Goal: Task Accomplishment & Management: Manage account settings

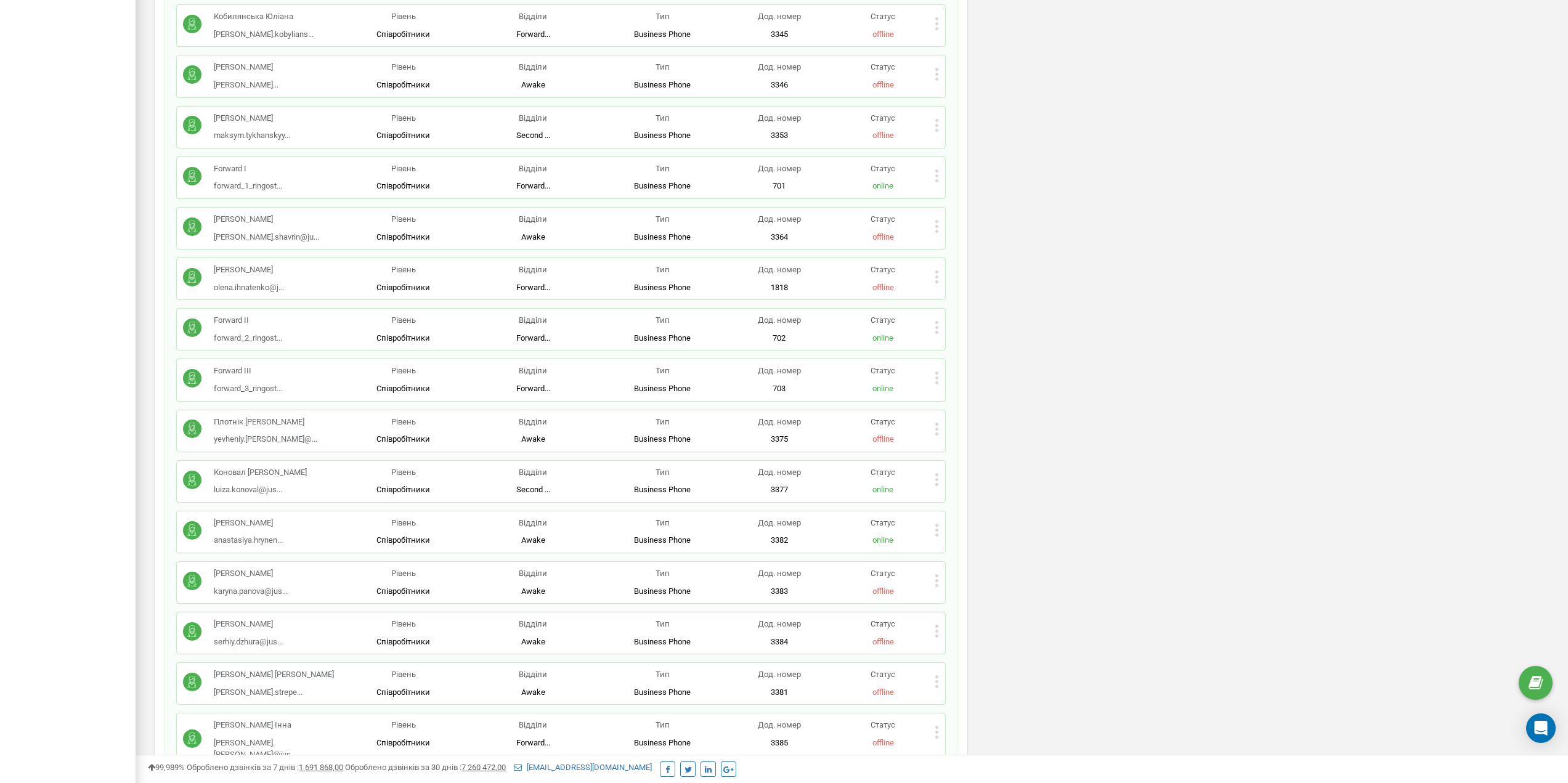
click at [940, 157] on div "Forward I forward_1_ringost... [EMAIL_ADDRESS][DOMAIN_NAME] Рівень Співробітник…" at bounding box center [561, 178] width 768 height 41
click at [937, 174] on icon at bounding box center [937, 176] width 3 height 3
click at [958, 191] on span "Редагувати" at bounding box center [976, 195] width 49 height 8
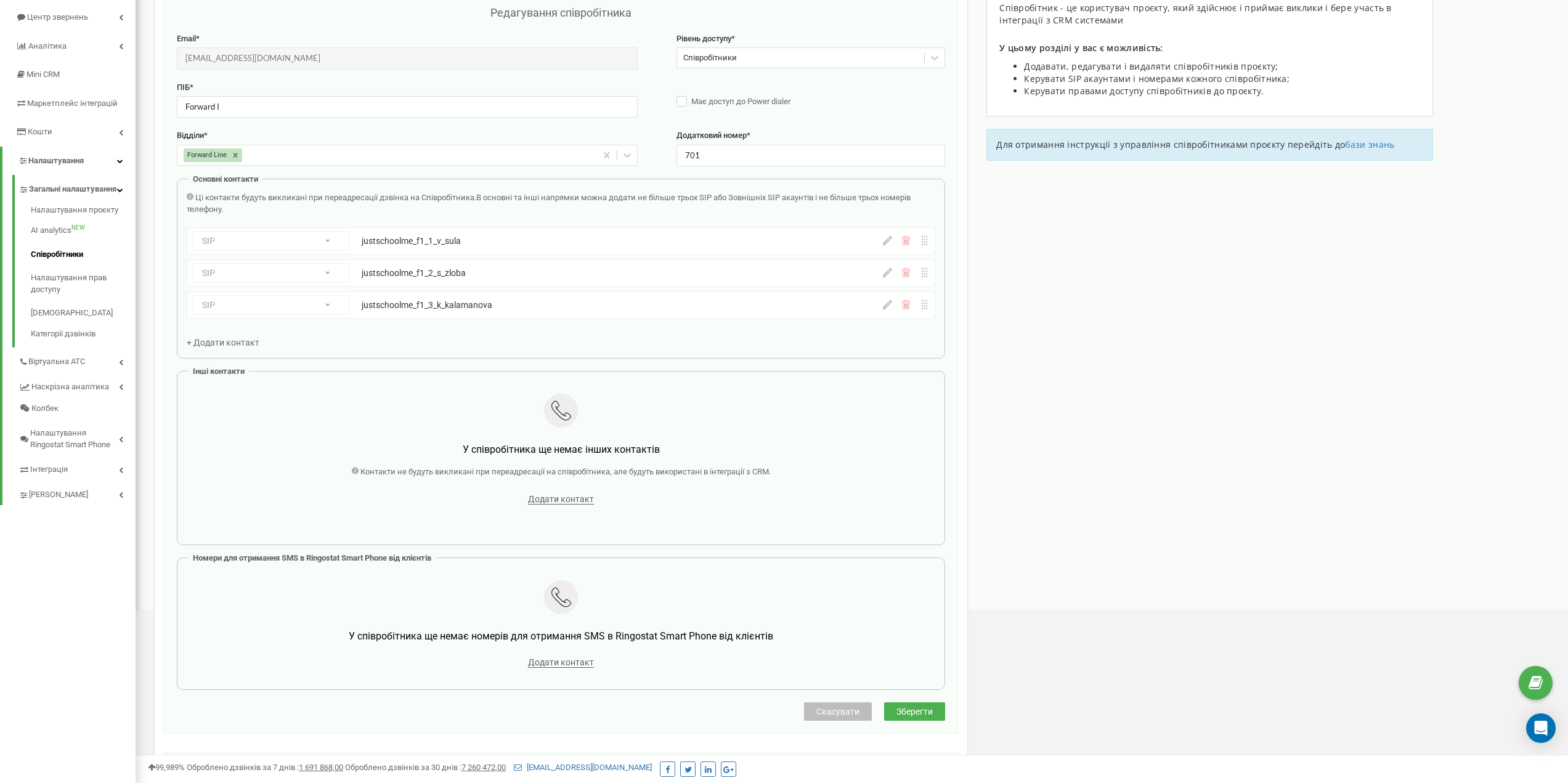
scroll to position [123, 0]
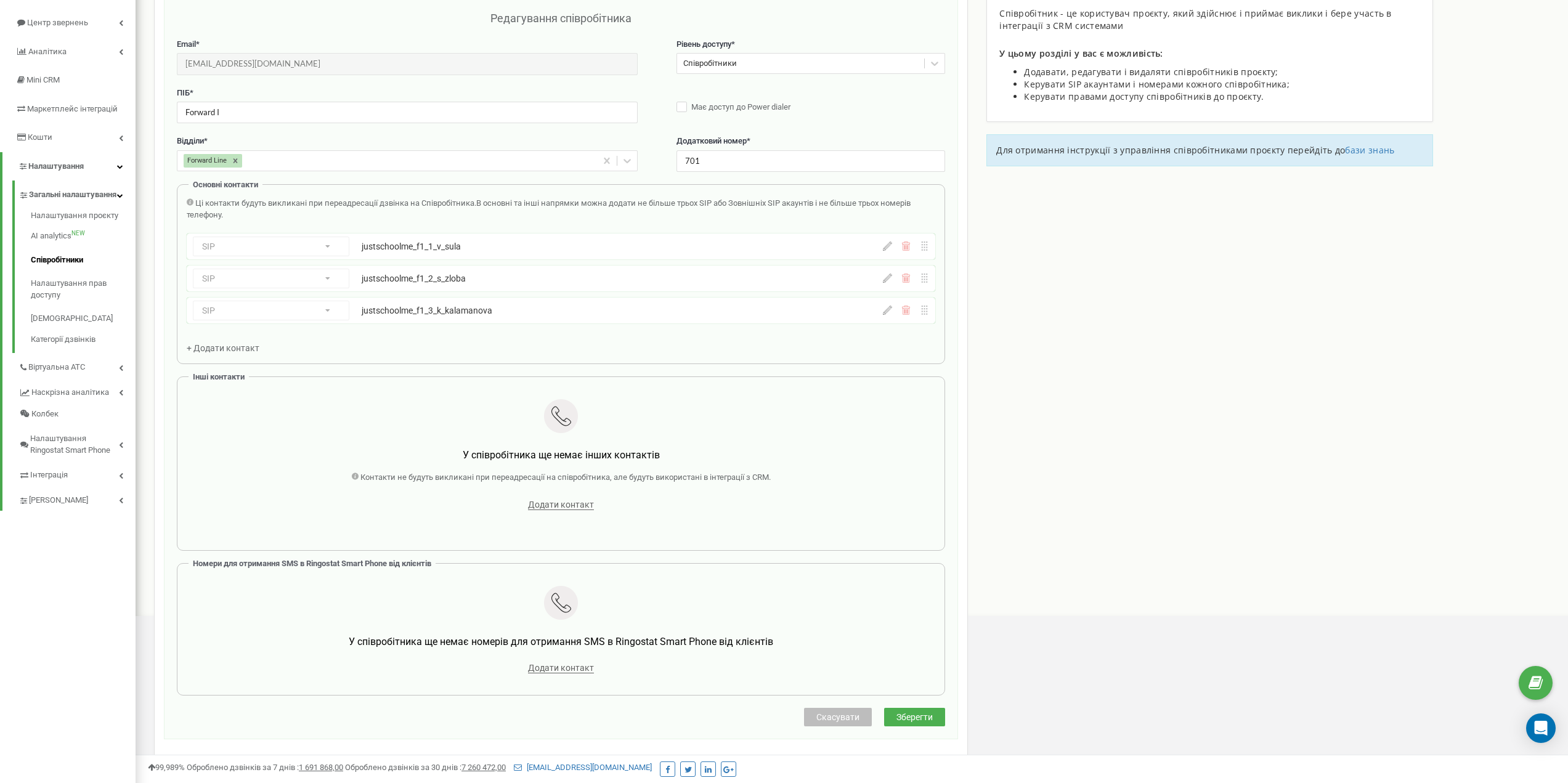
drag, startPoint x: 887, startPoint y: 277, endPoint x: 850, endPoint y: 277, distance: 37.0
click at [887, 277] on icon at bounding box center [887, 278] width 9 height 9
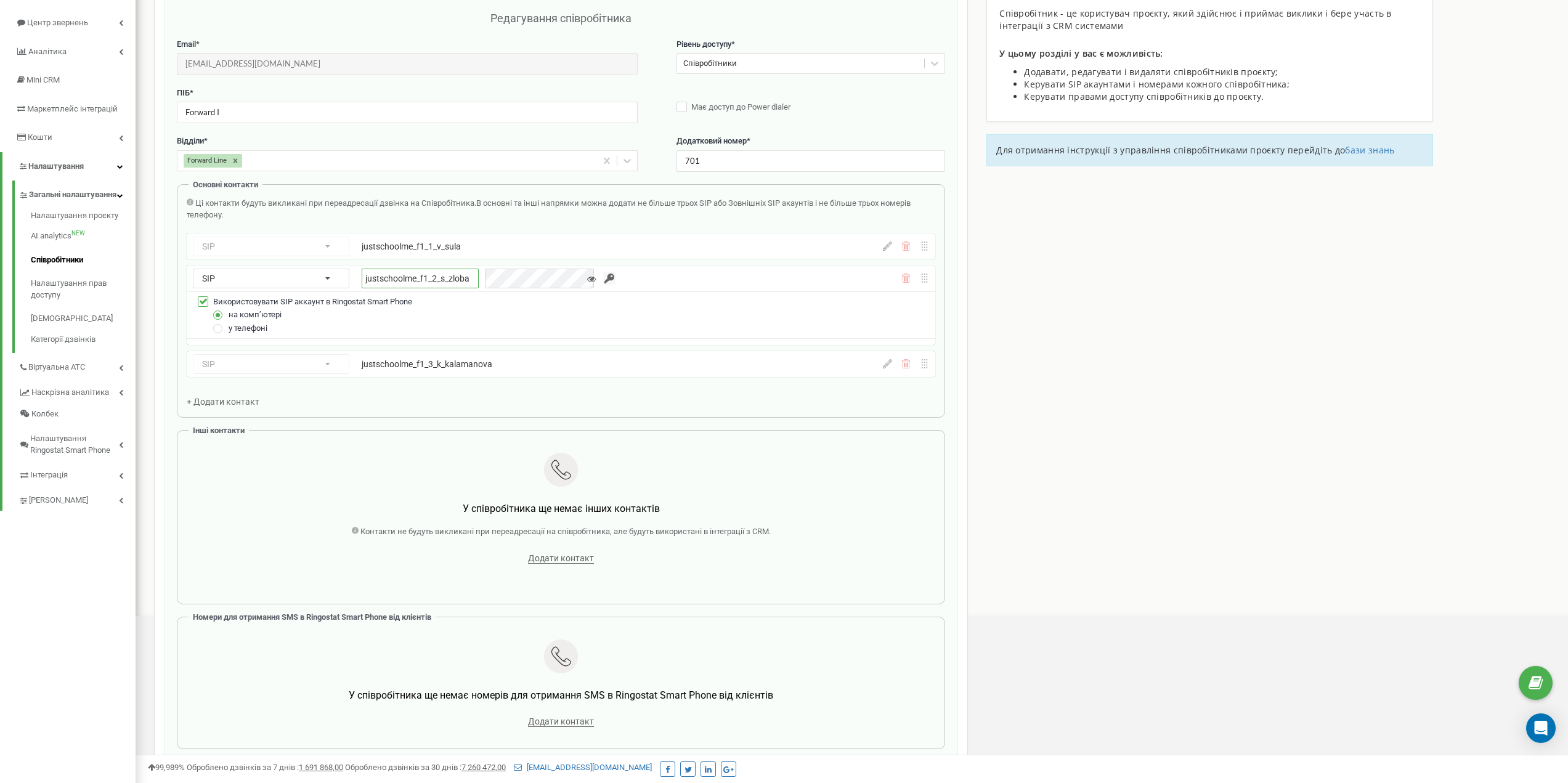
click at [440, 277] on input "justschoolme_f1_2_s_zloba" at bounding box center [420, 278] width 117 height 20
paste input "empty"
type input "justschoolme_f1_2_empty"
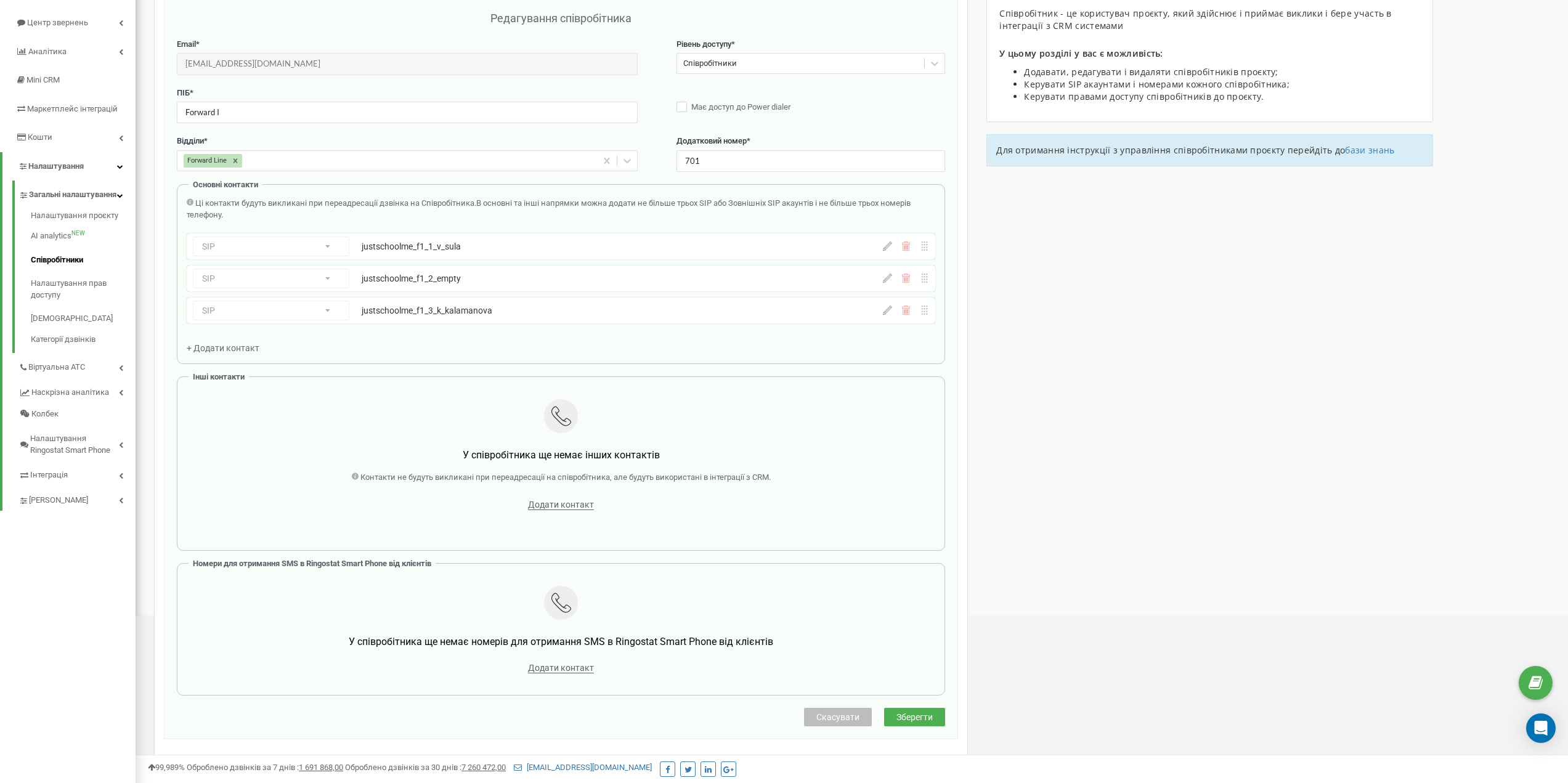
click at [888, 278] on icon at bounding box center [887, 278] width 9 height 9
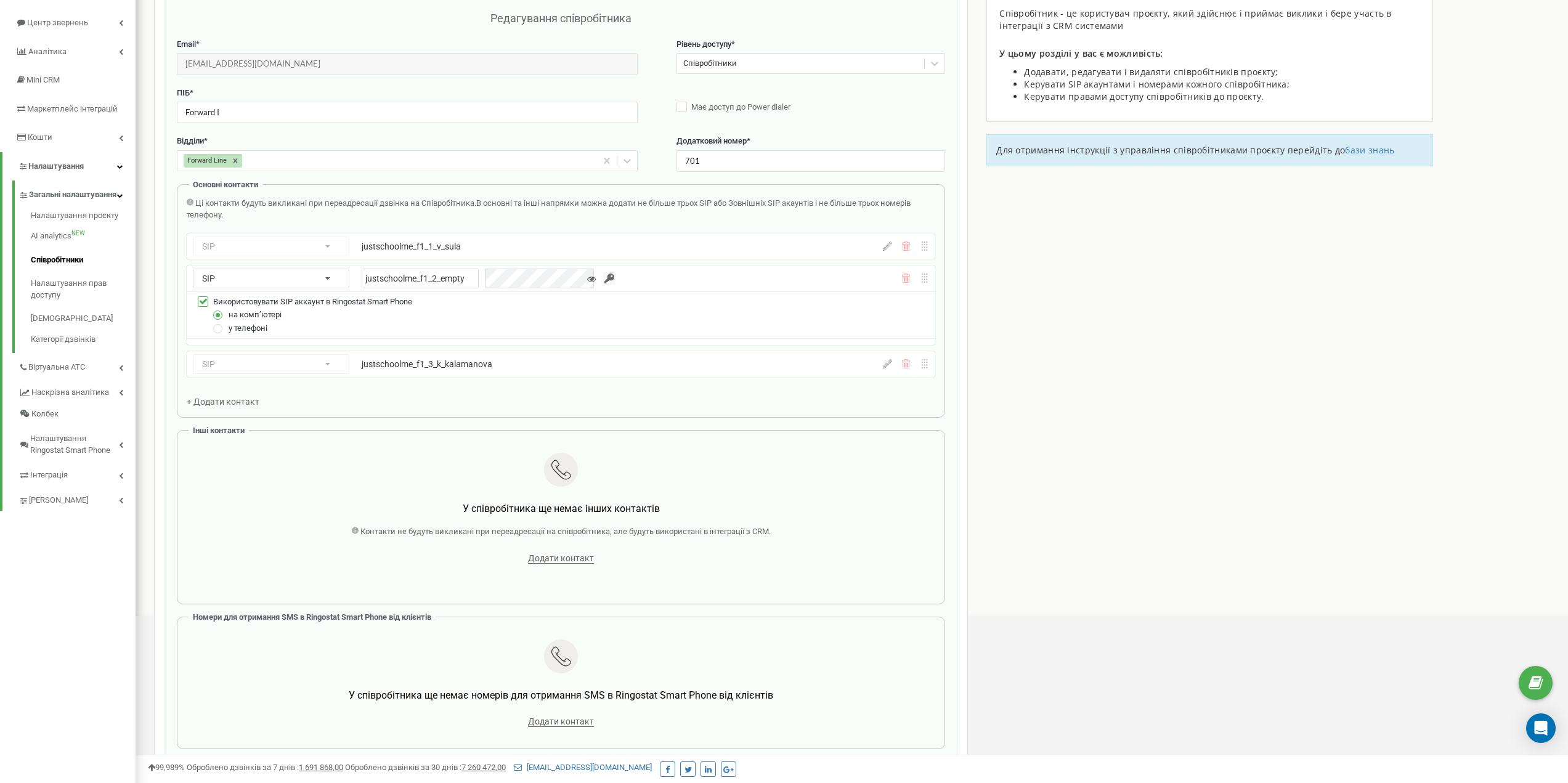
click at [603, 277] on input "button" at bounding box center [609, 278] width 12 height 13
click at [595, 196] on div "Основні контакти Ці контакти будуть викликані при переадресації дзвінка на Спів…" at bounding box center [561, 301] width 768 height 234
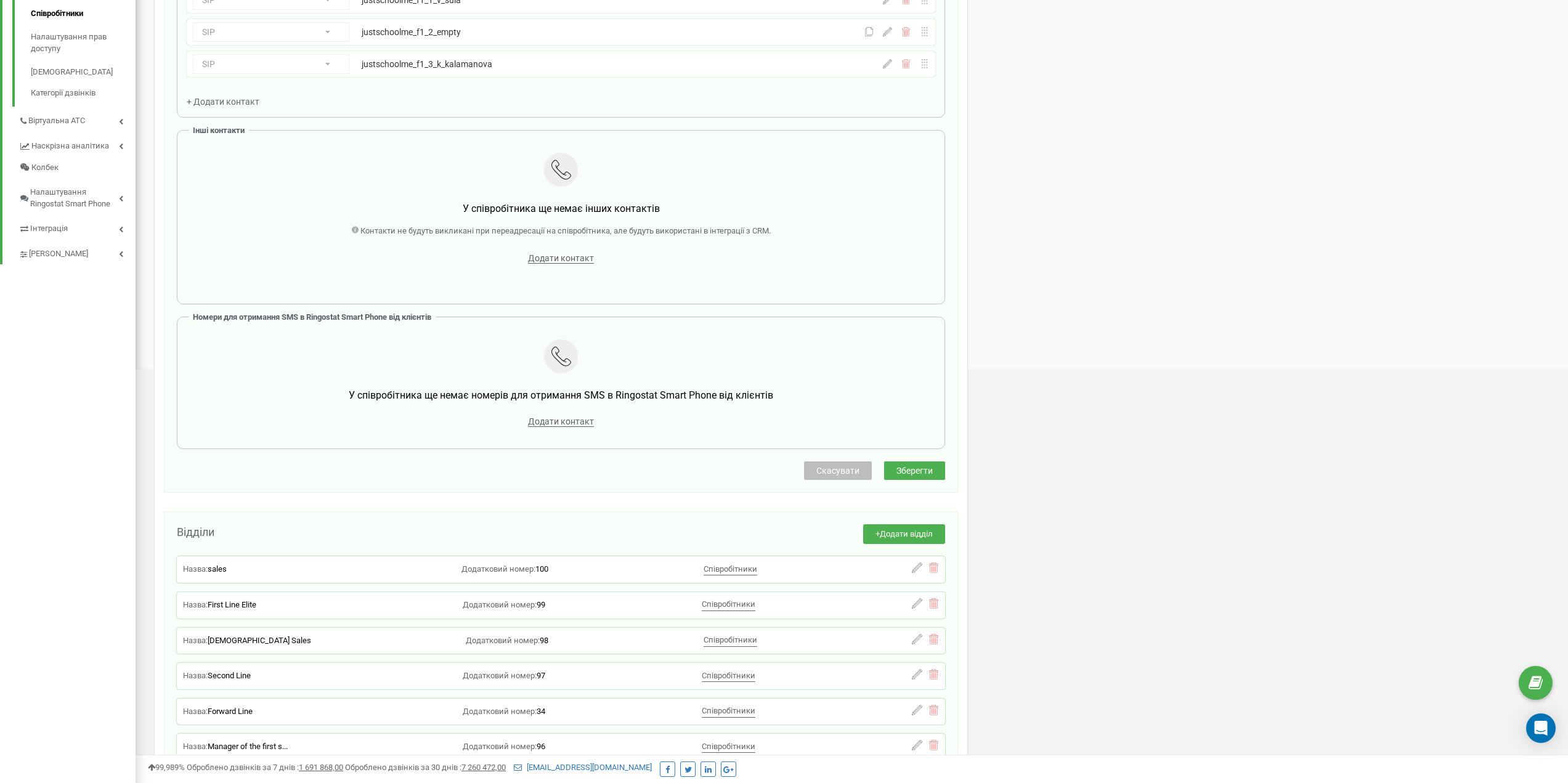
click at [908, 457] on div "Редагування співробітника Email * [EMAIL_ADDRESS][DOMAIN_NAME] Email недоступни…" at bounding box center [561, 113] width 768 height 697
click at [907, 473] on span "Зберегти" at bounding box center [914, 470] width 36 height 10
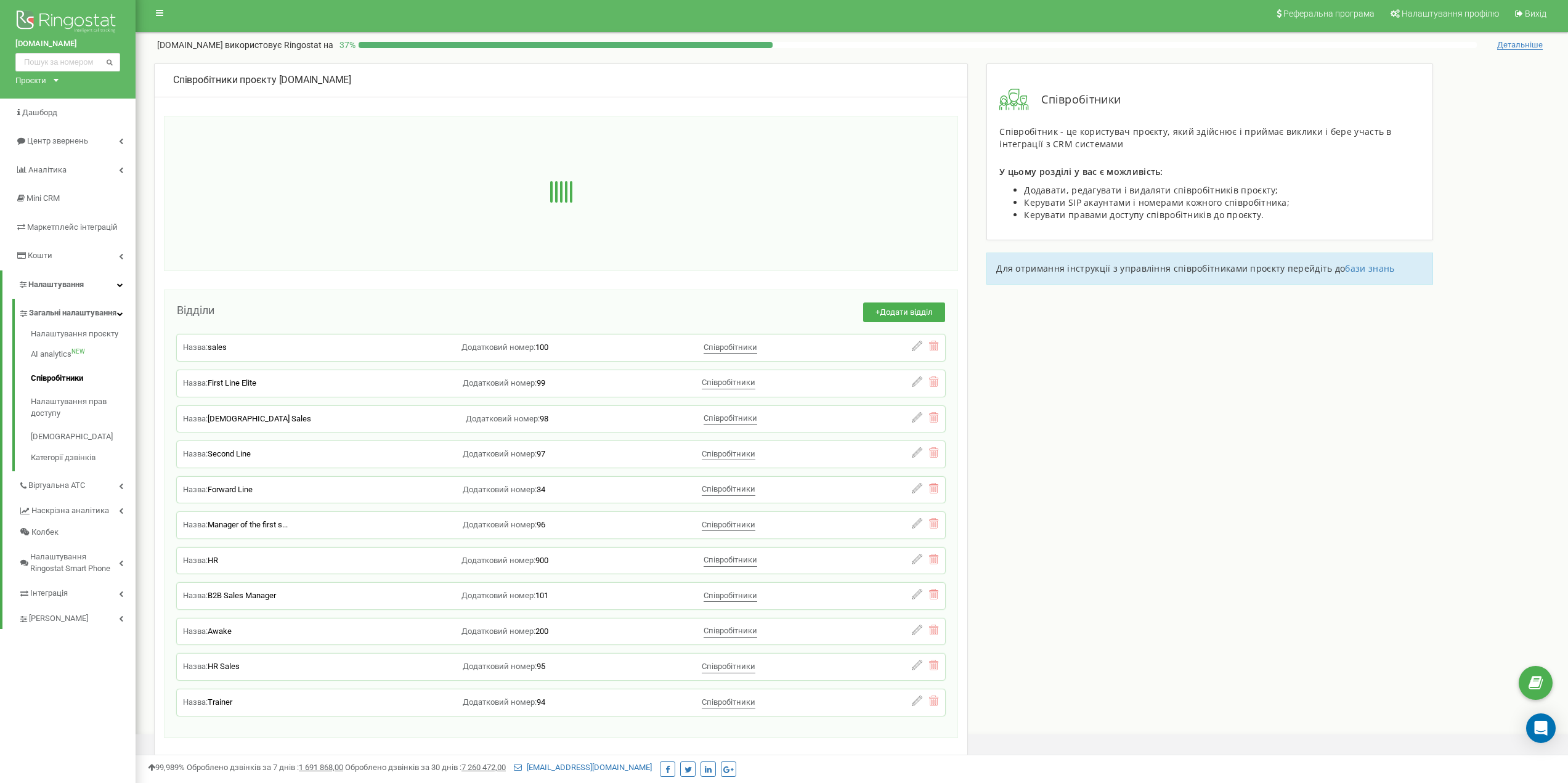
scroll to position [0, 0]
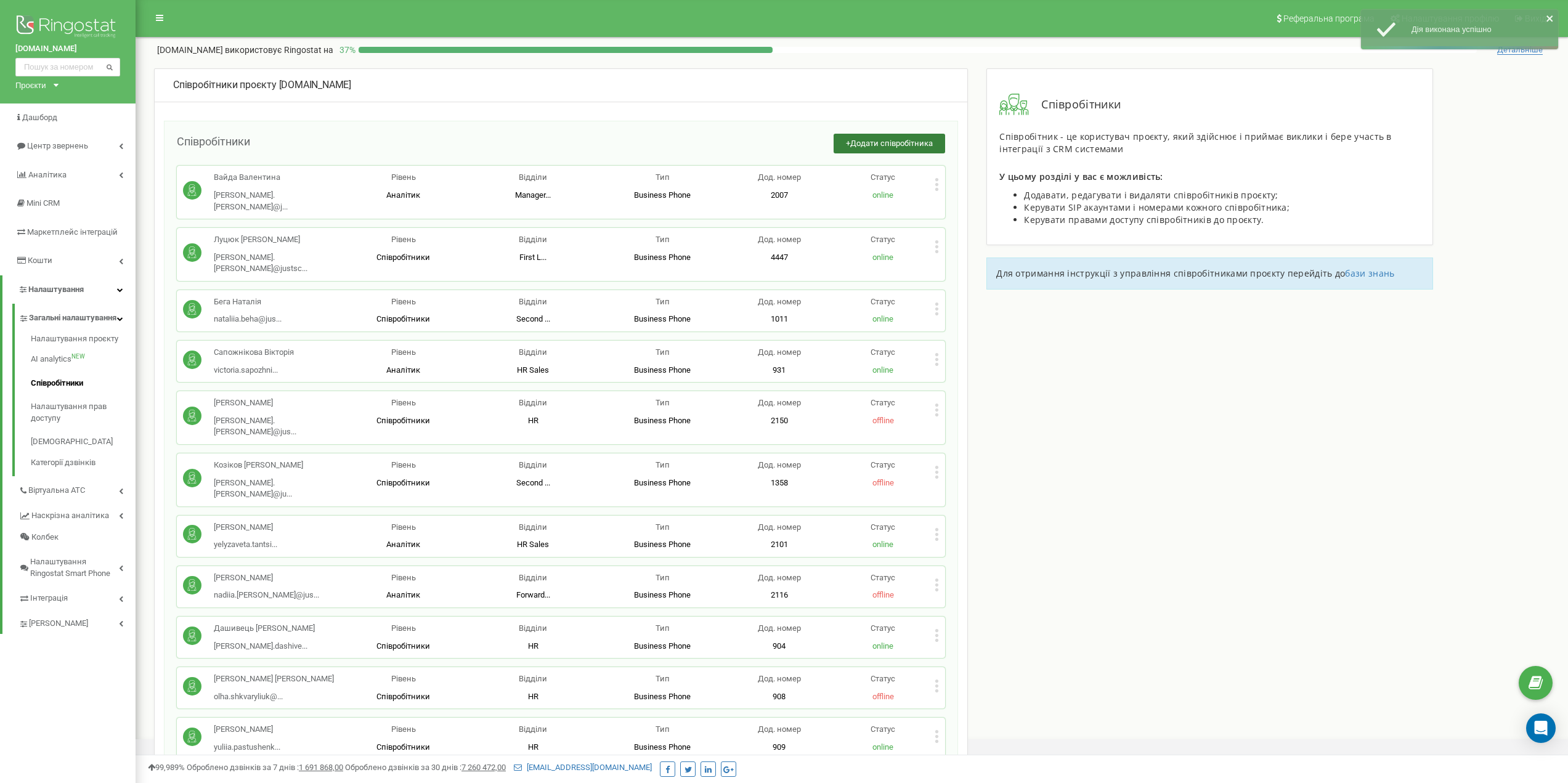
click at [857, 141] on span "Додати співробітника" at bounding box center [891, 143] width 82 height 9
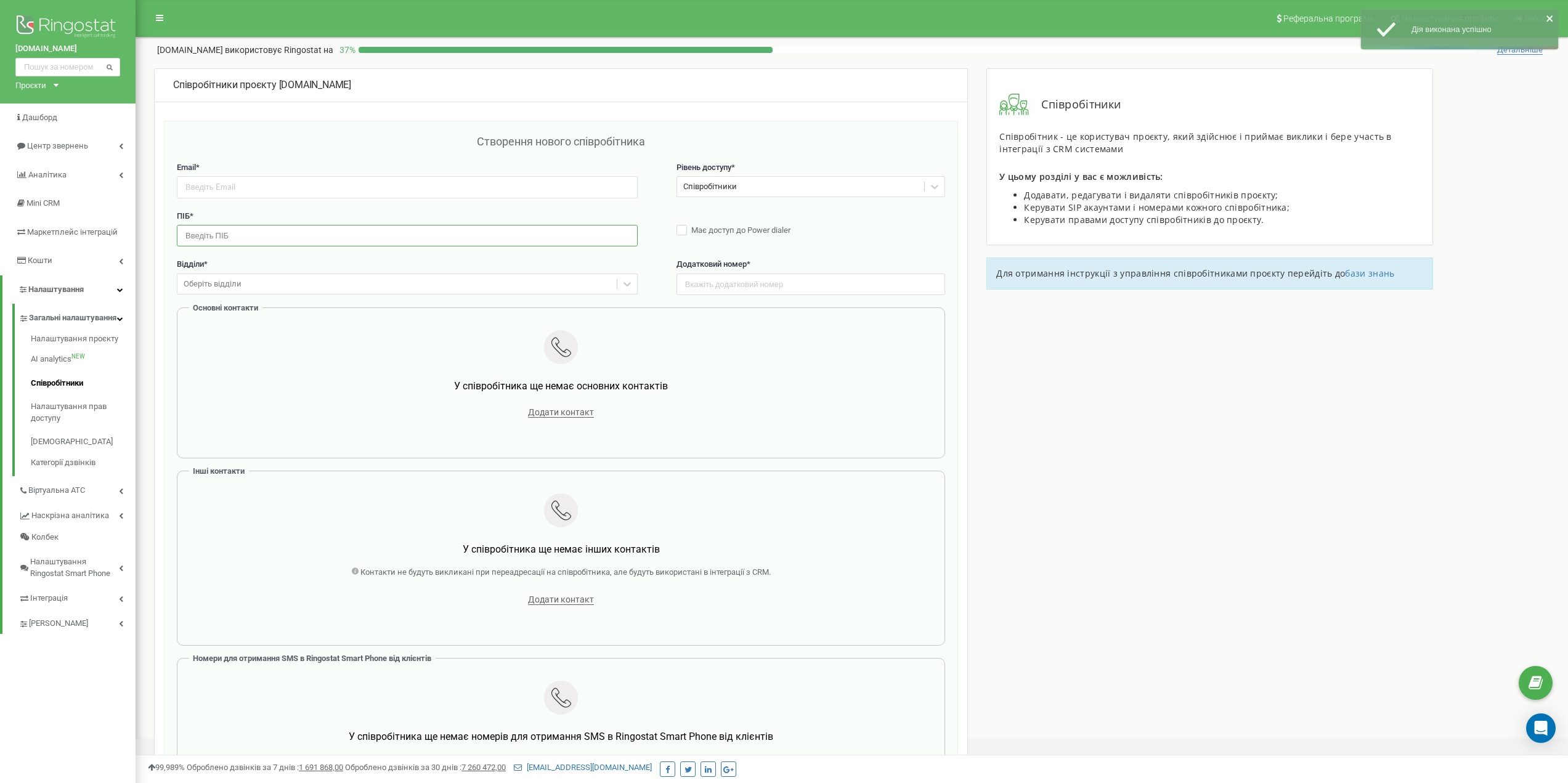
click at [289, 241] on input "text" at bounding box center [407, 236] width 461 height 22
paste input "[PERSON_NAME]"
type input "[PERSON_NAME]"
click at [191, 193] on input "email" at bounding box center [407, 187] width 461 height 22
paste input "[PERSON_NAME][EMAIL_ADDRESS][DOMAIN_NAME]"
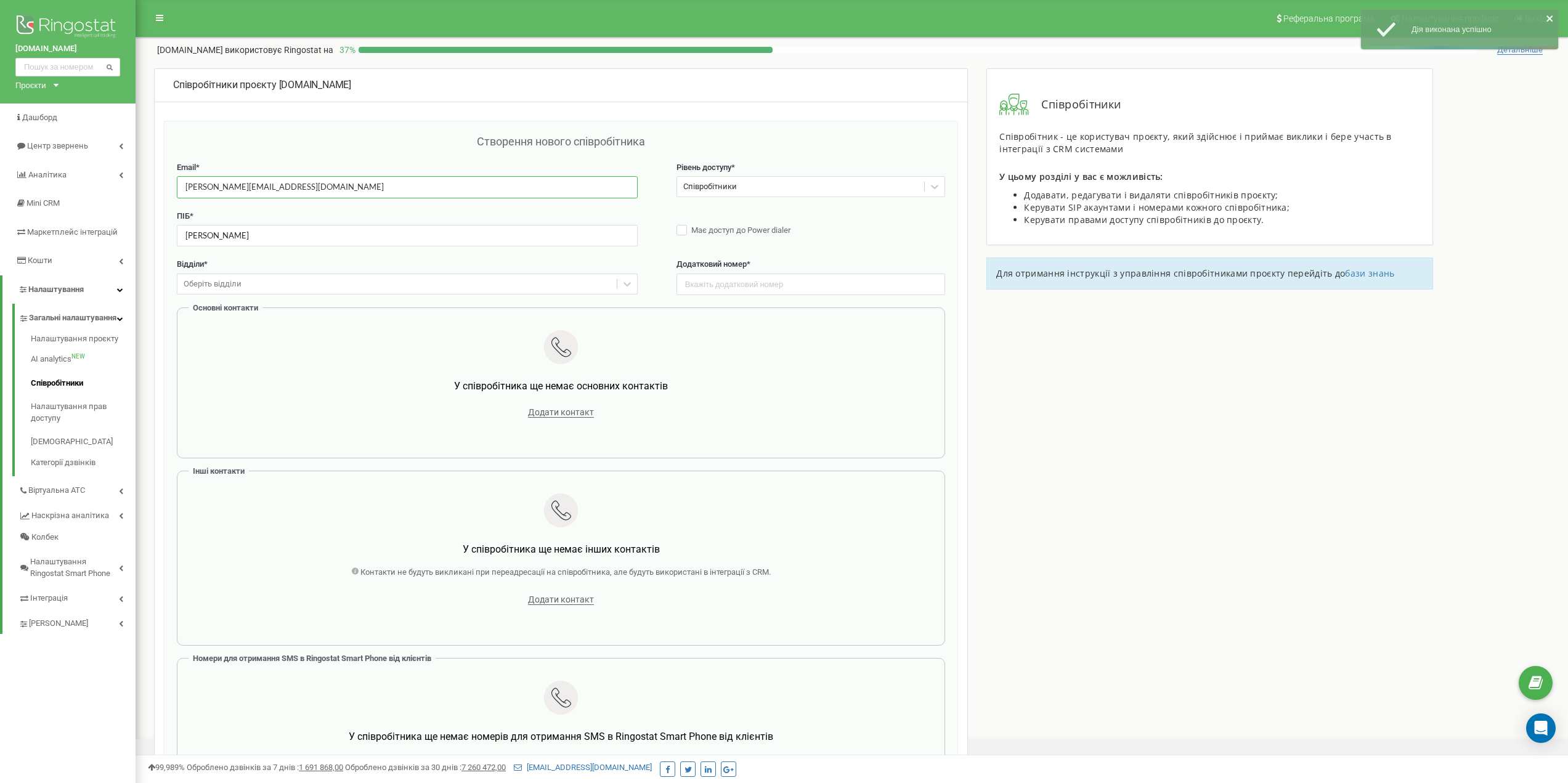
type input "[PERSON_NAME][EMAIL_ADDRESS][DOMAIN_NAME]"
drag, startPoint x: 220, startPoint y: 283, endPoint x: 228, endPoint y: 292, distance: 12.0
click at [220, 283] on div "Оберіть відділи" at bounding box center [212, 284] width 58 height 12
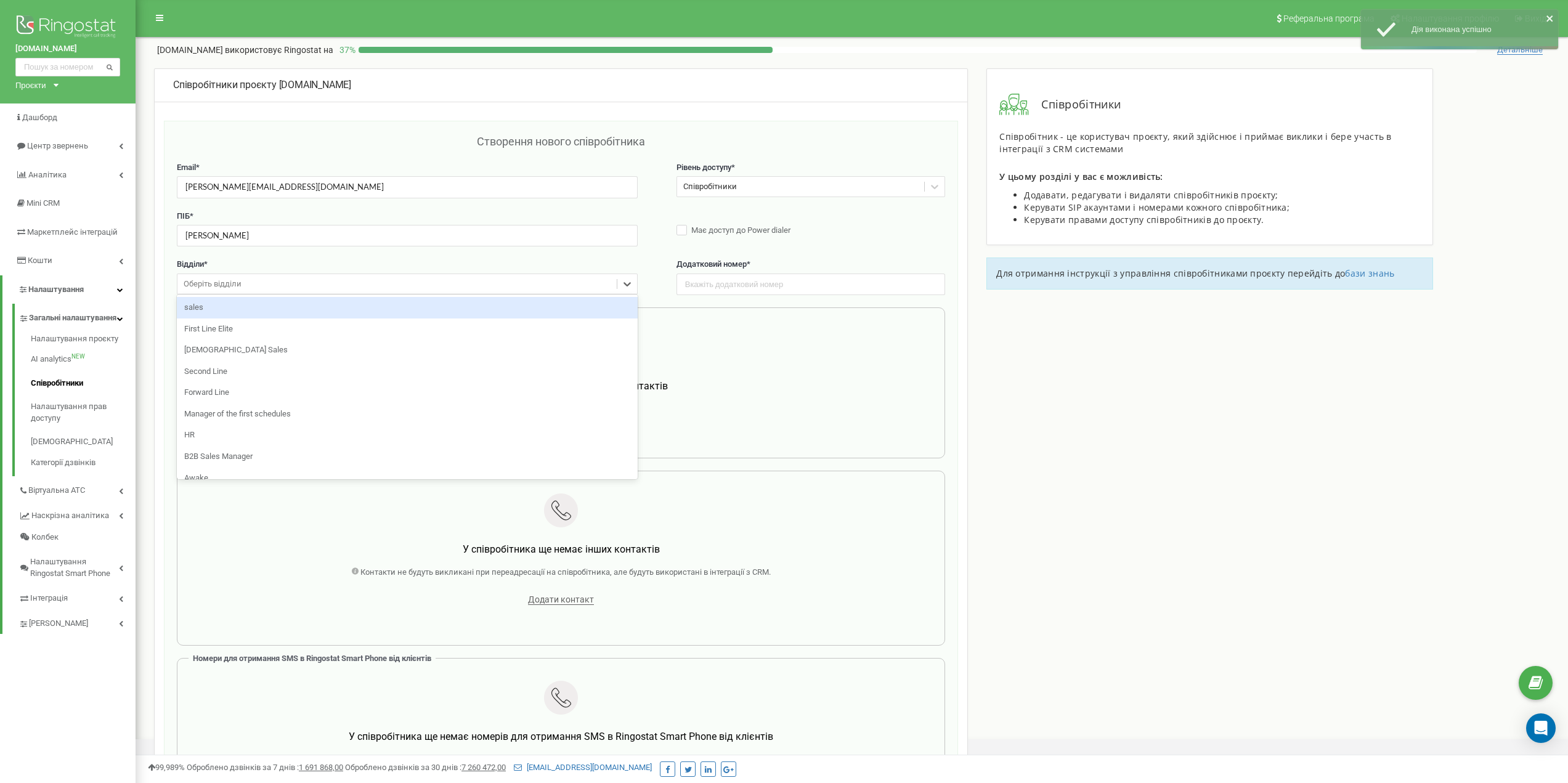
click at [237, 306] on div "sales" at bounding box center [407, 307] width 461 height 22
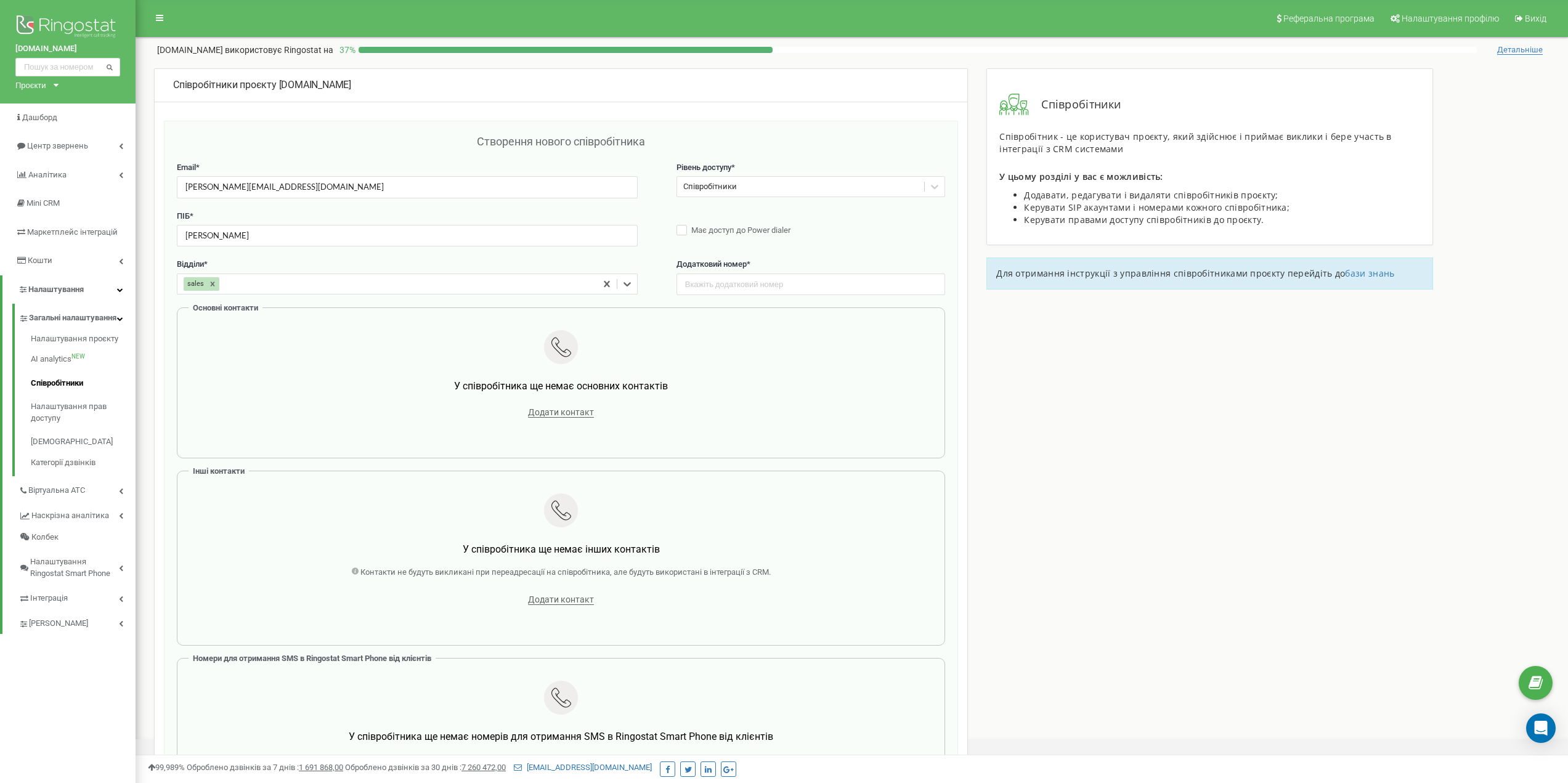
click at [260, 276] on div "sales" at bounding box center [387, 284] width 420 height 19
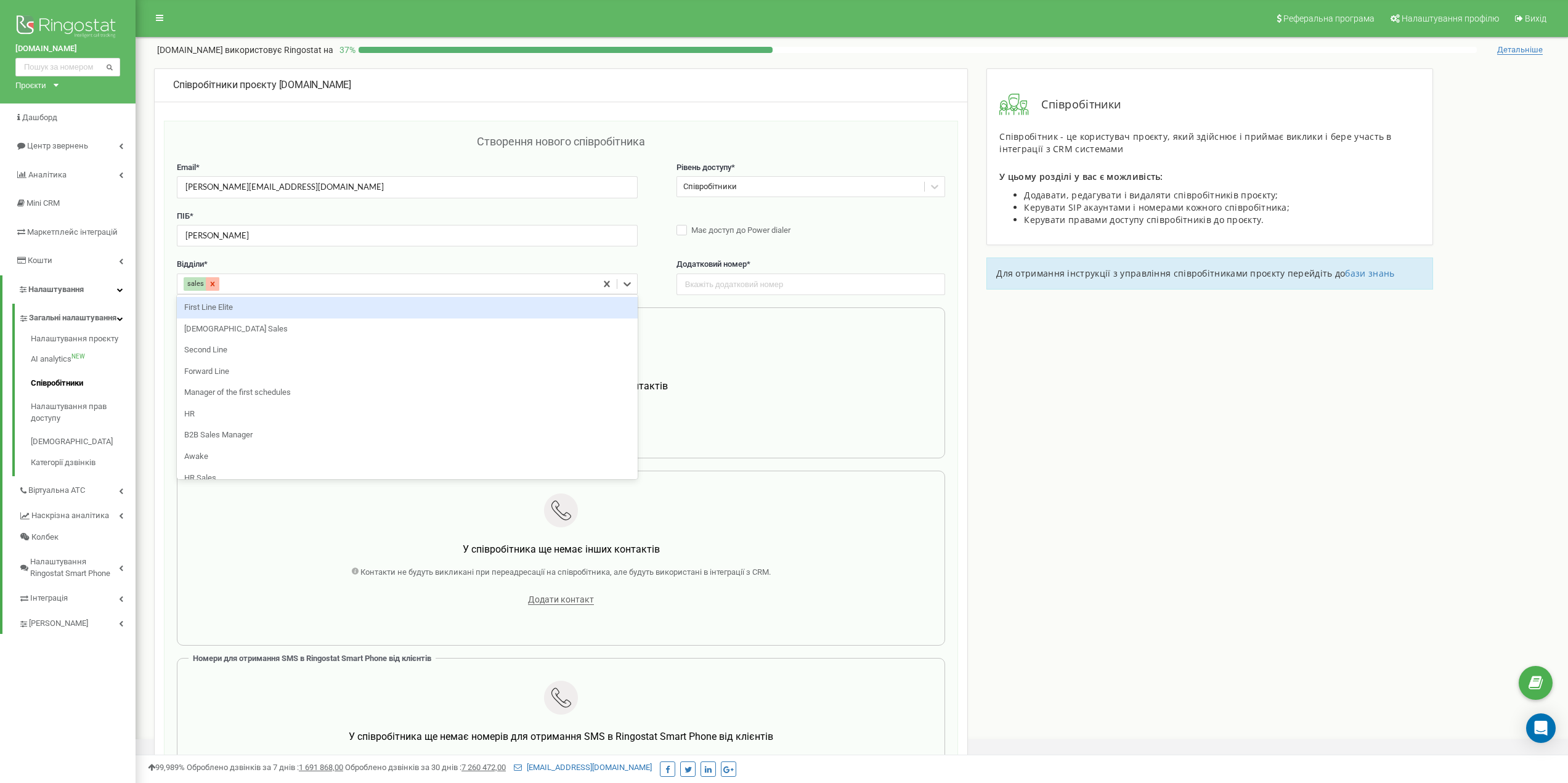
click at [216, 285] on icon at bounding box center [212, 284] width 9 height 9
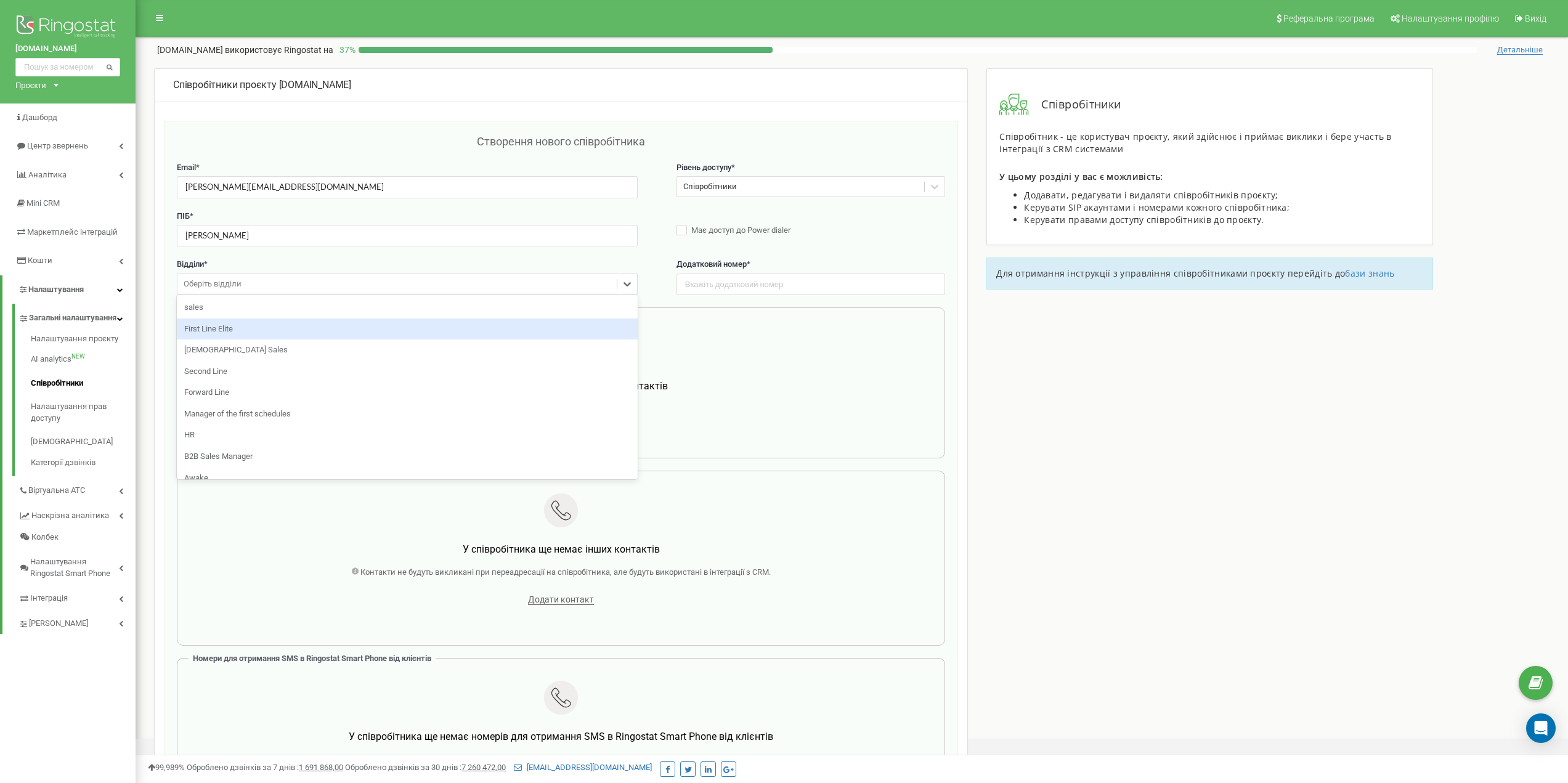
click at [230, 285] on div "Оберіть відділи" at bounding box center [212, 284] width 58 height 12
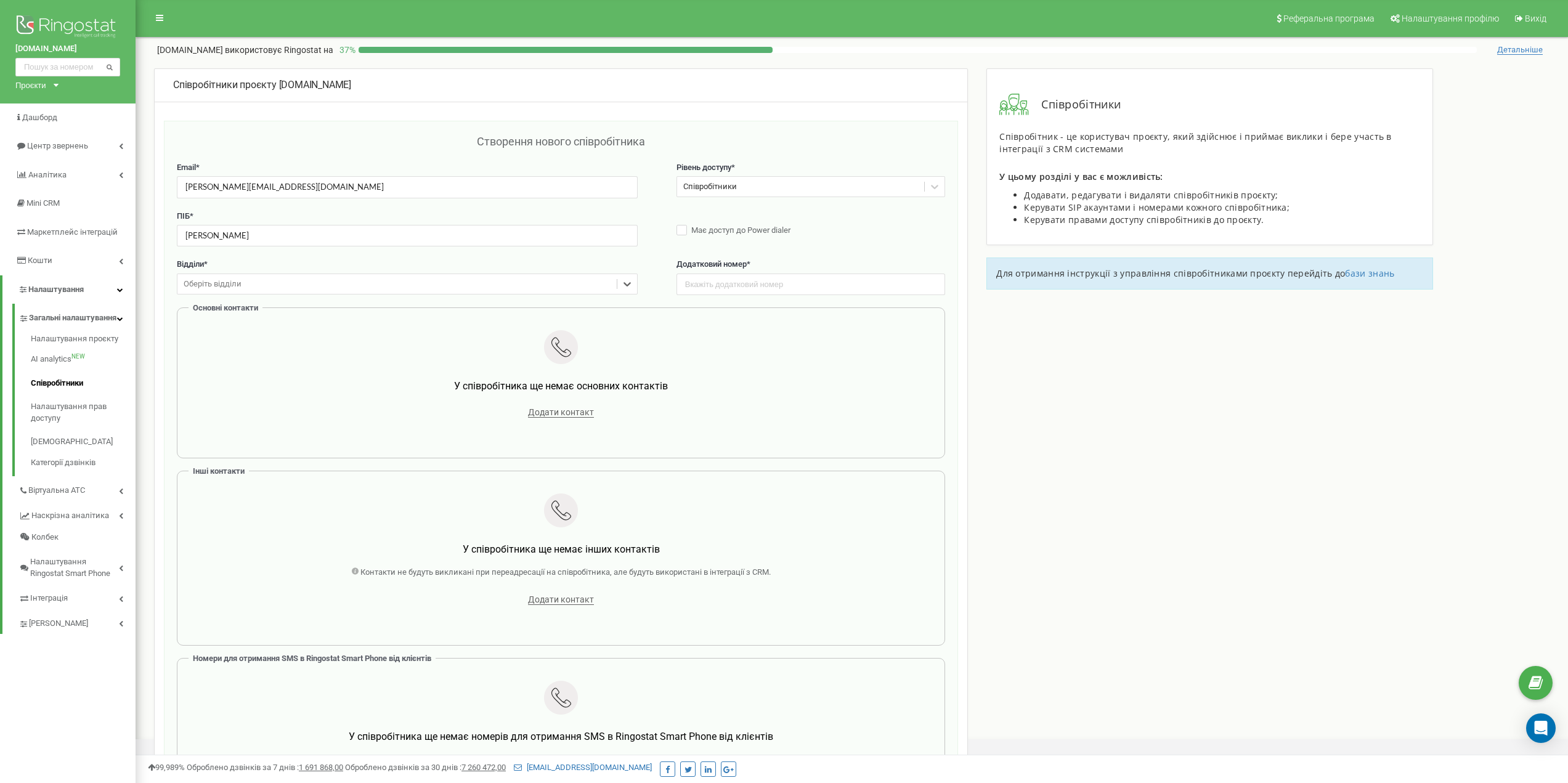
click at [234, 283] on div "Оберіть відділи" at bounding box center [212, 284] width 58 height 12
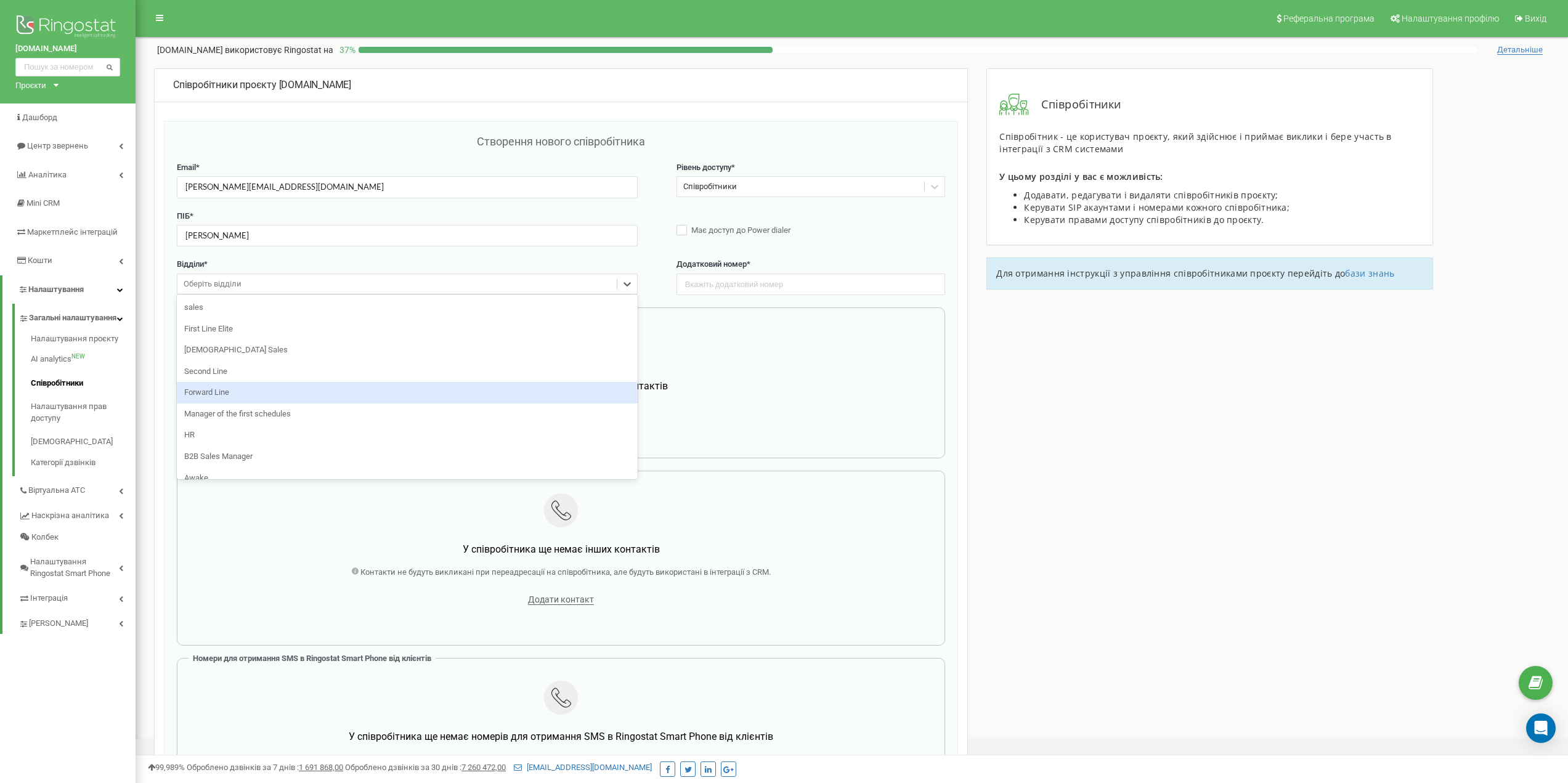
click at [213, 393] on div "Forward Line" at bounding box center [407, 393] width 461 height 22
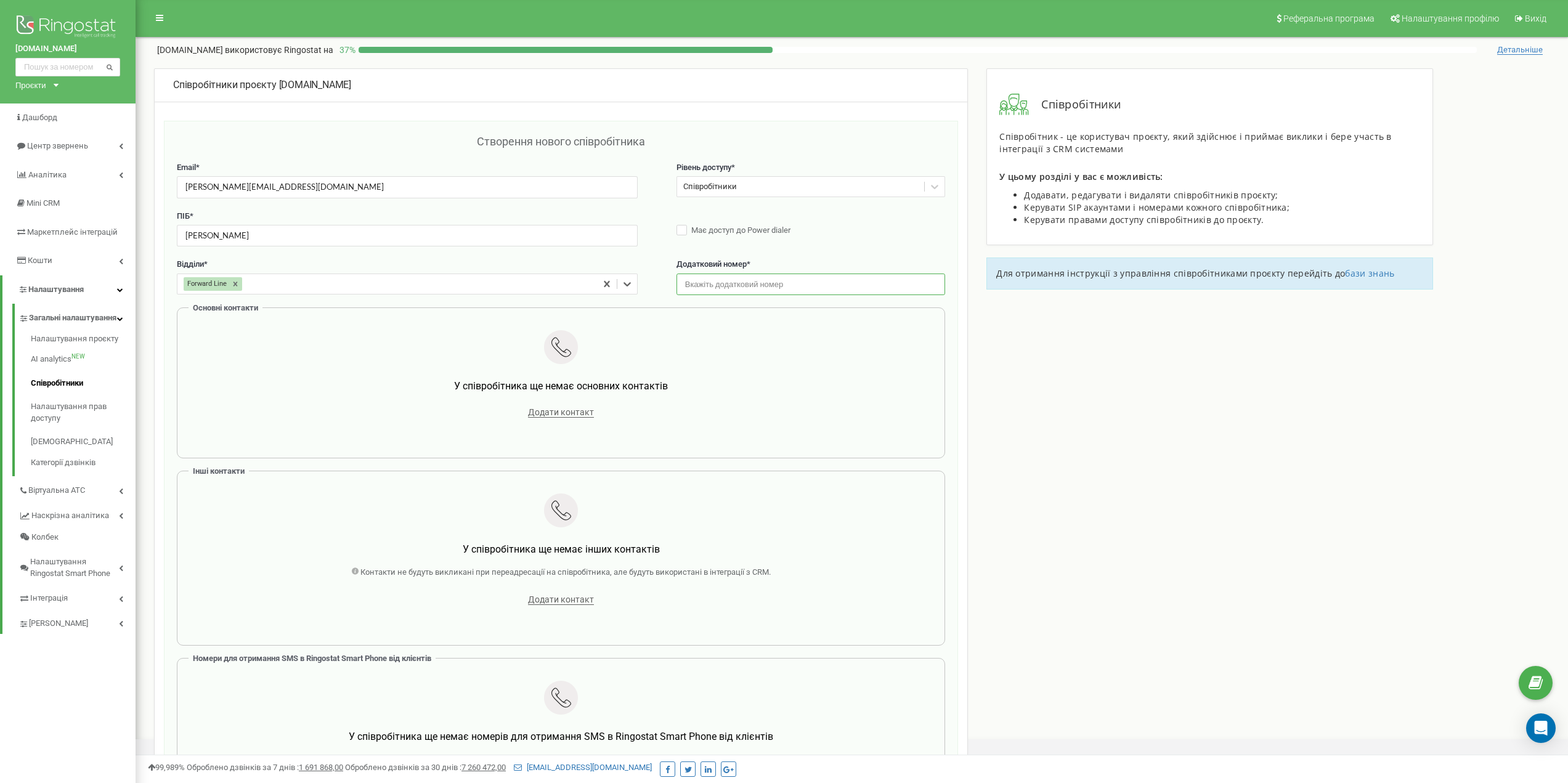
click at [708, 284] on input "text" at bounding box center [810, 284] width 269 height 22
paste input "2672"
type input "2672"
drag, startPoint x: 570, startPoint y: 382, endPoint x: 564, endPoint y: 393, distance: 12.5
click at [568, 388] on span "У співробітника ще немає основних контактів" at bounding box center [560, 386] width 214 height 12
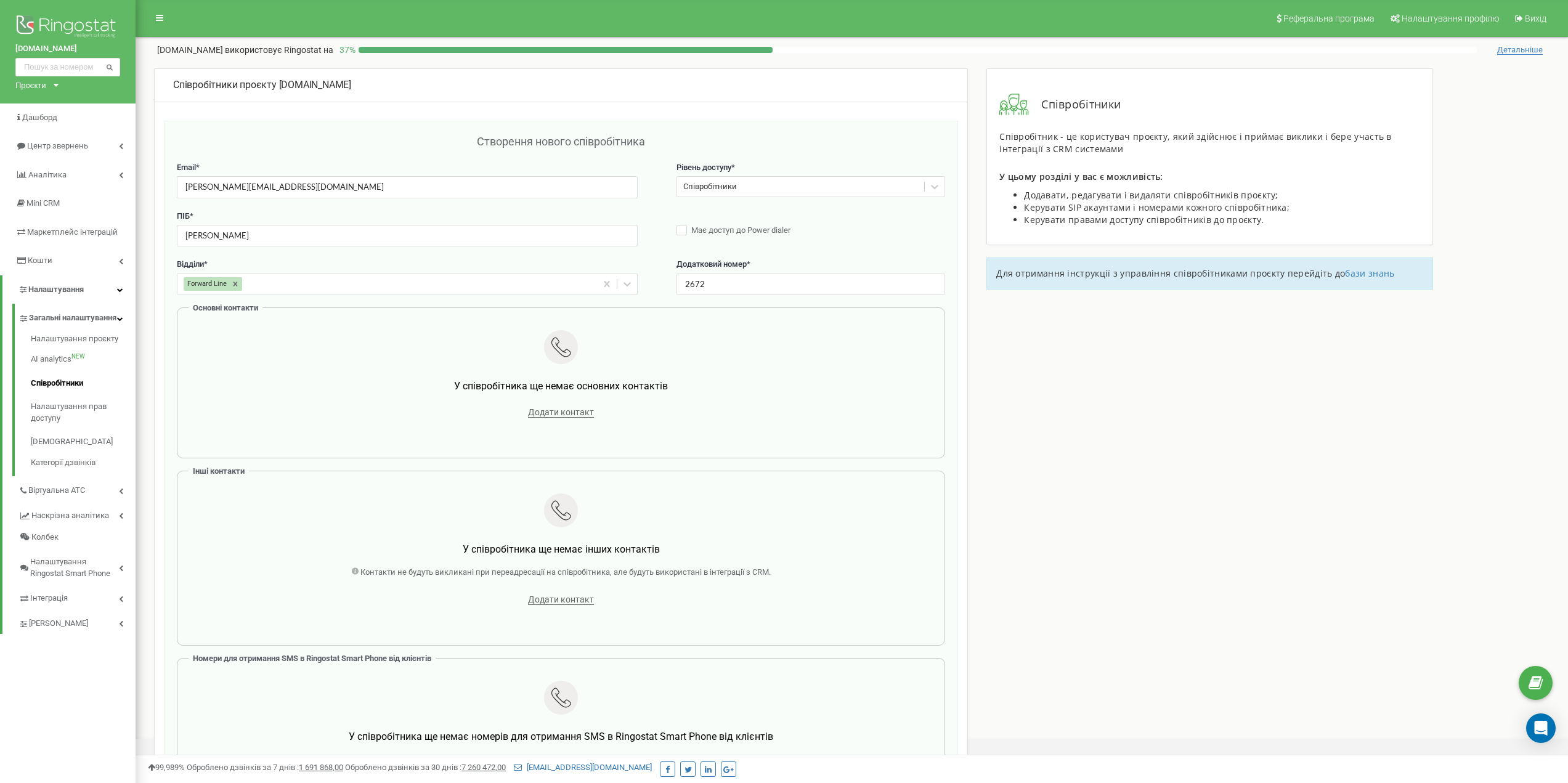
click at [560, 399] on div "У співробітника ще немає основних контактів" at bounding box center [561, 392] width 730 height 24
drag, startPoint x: 556, startPoint y: 405, endPoint x: 545, endPoint y: 407, distance: 11.2
click at [554, 406] on div "Додати контакт" at bounding box center [561, 412] width 730 height 17
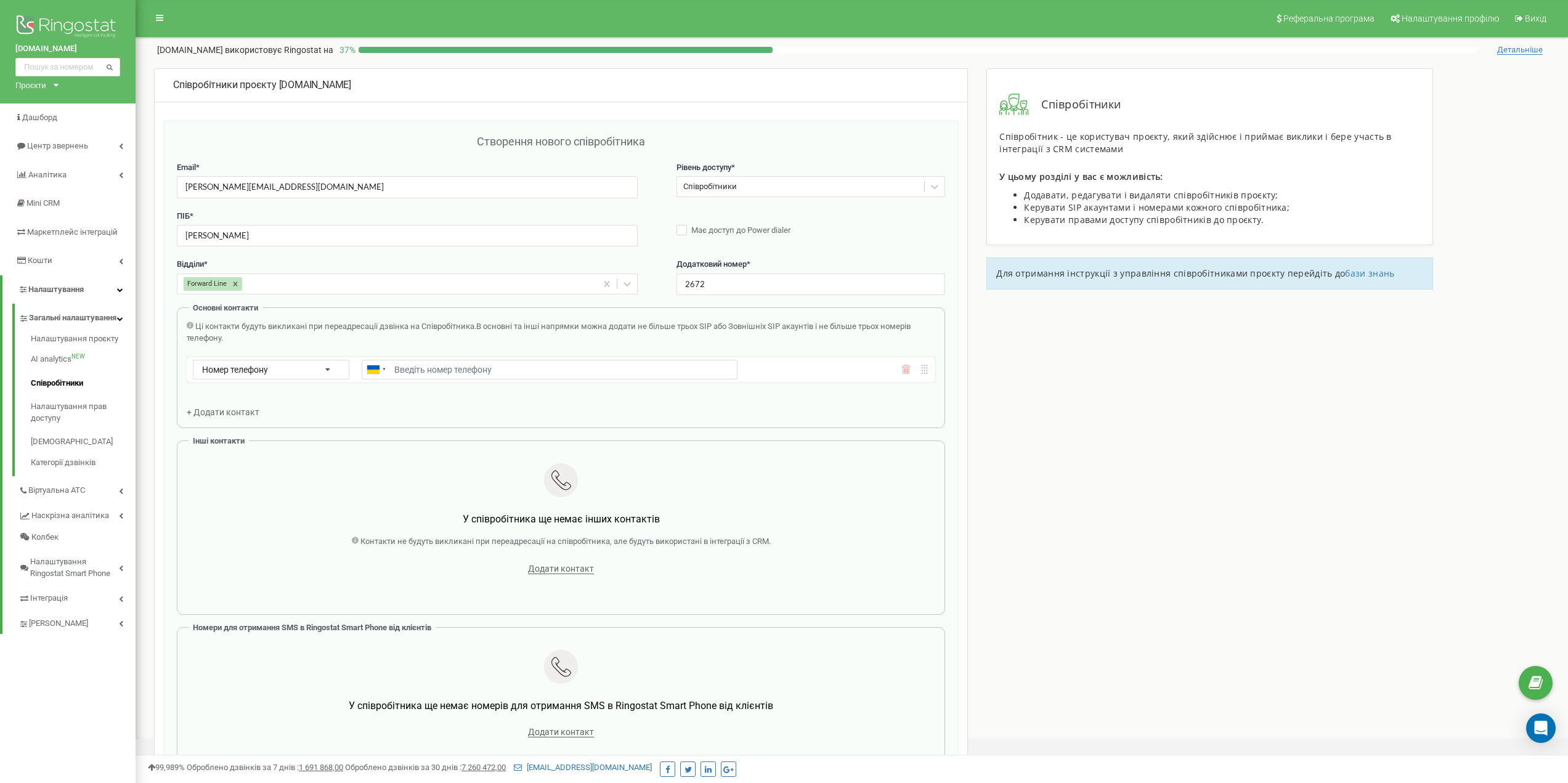
click at [253, 353] on div "Ці контакти будуть викликані при переадресації дзвінка на Співробітника. В осно…" at bounding box center [561, 338] width 748 height 35
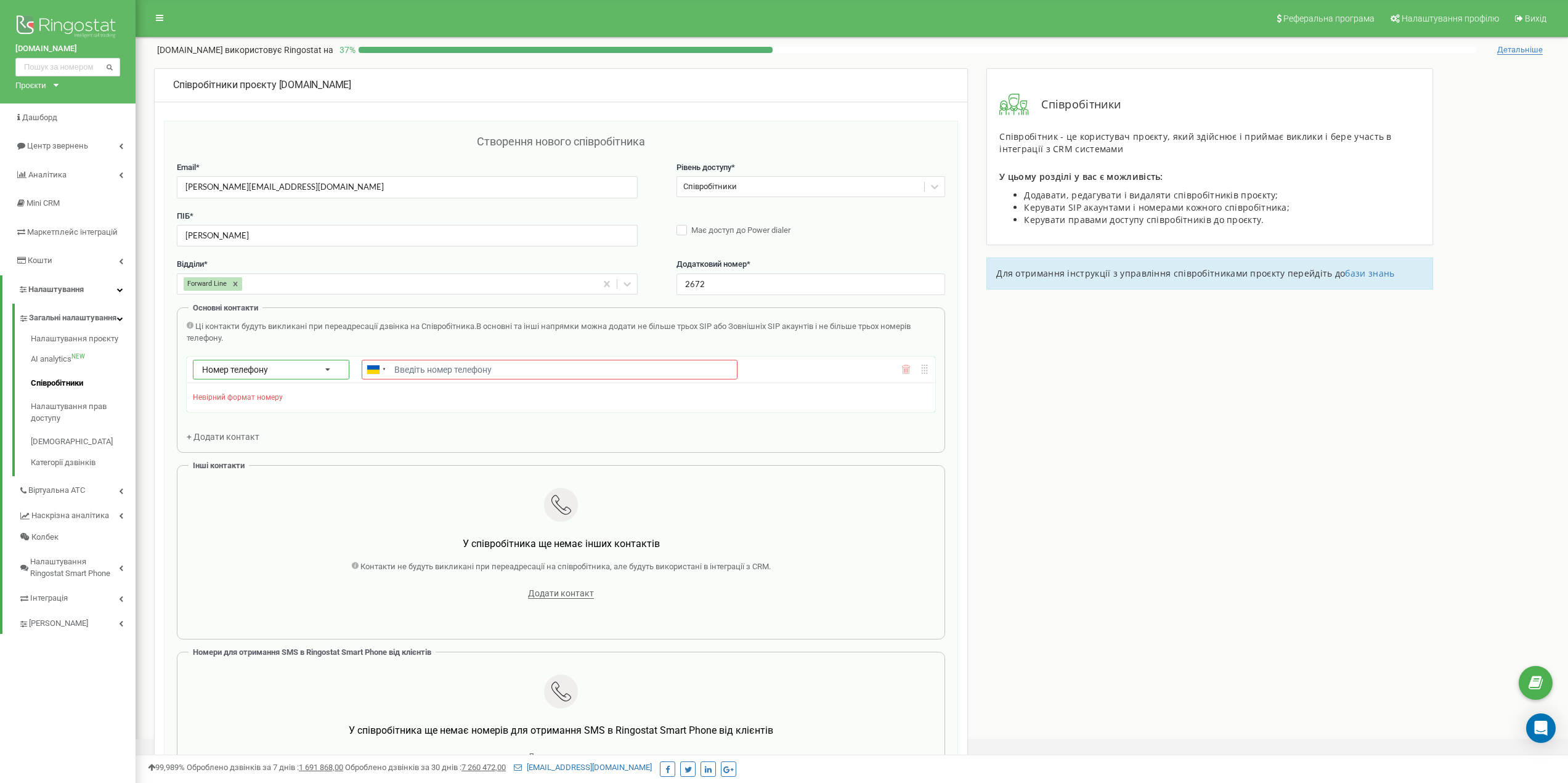
click at [252, 379] on div "Номер телефону Номер телефону SIP Зовнішній SIP" at bounding box center [271, 370] width 157 height 20
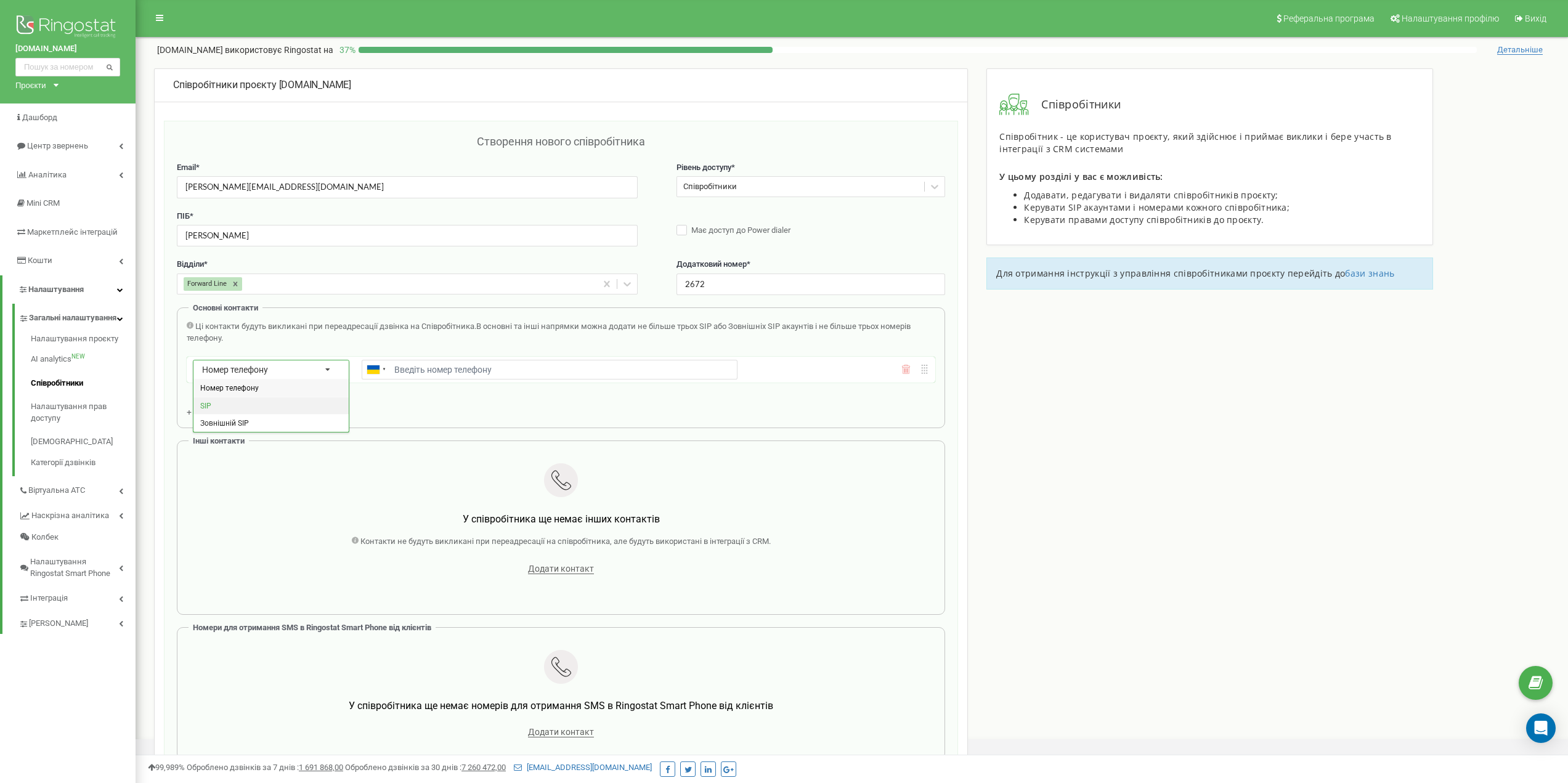
click at [241, 408] on div "SIP" at bounding box center [271, 405] width 155 height 18
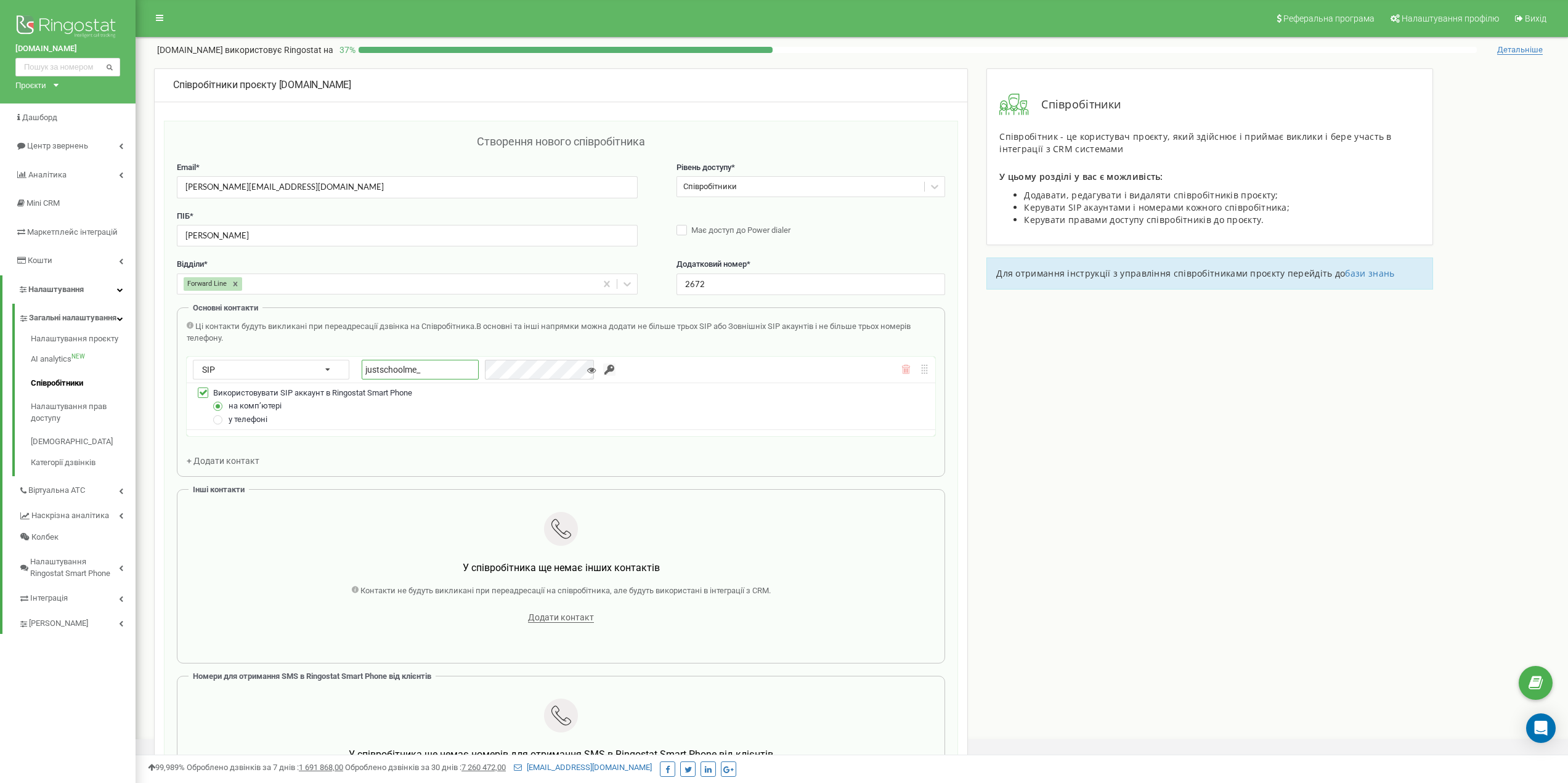
click at [414, 372] on input "justschoolme_" at bounding box center [420, 370] width 117 height 20
paste input "s_zloba"
type input "justschoolme_s_zloba"
click at [603, 365] on input "button" at bounding box center [609, 370] width 12 height 13
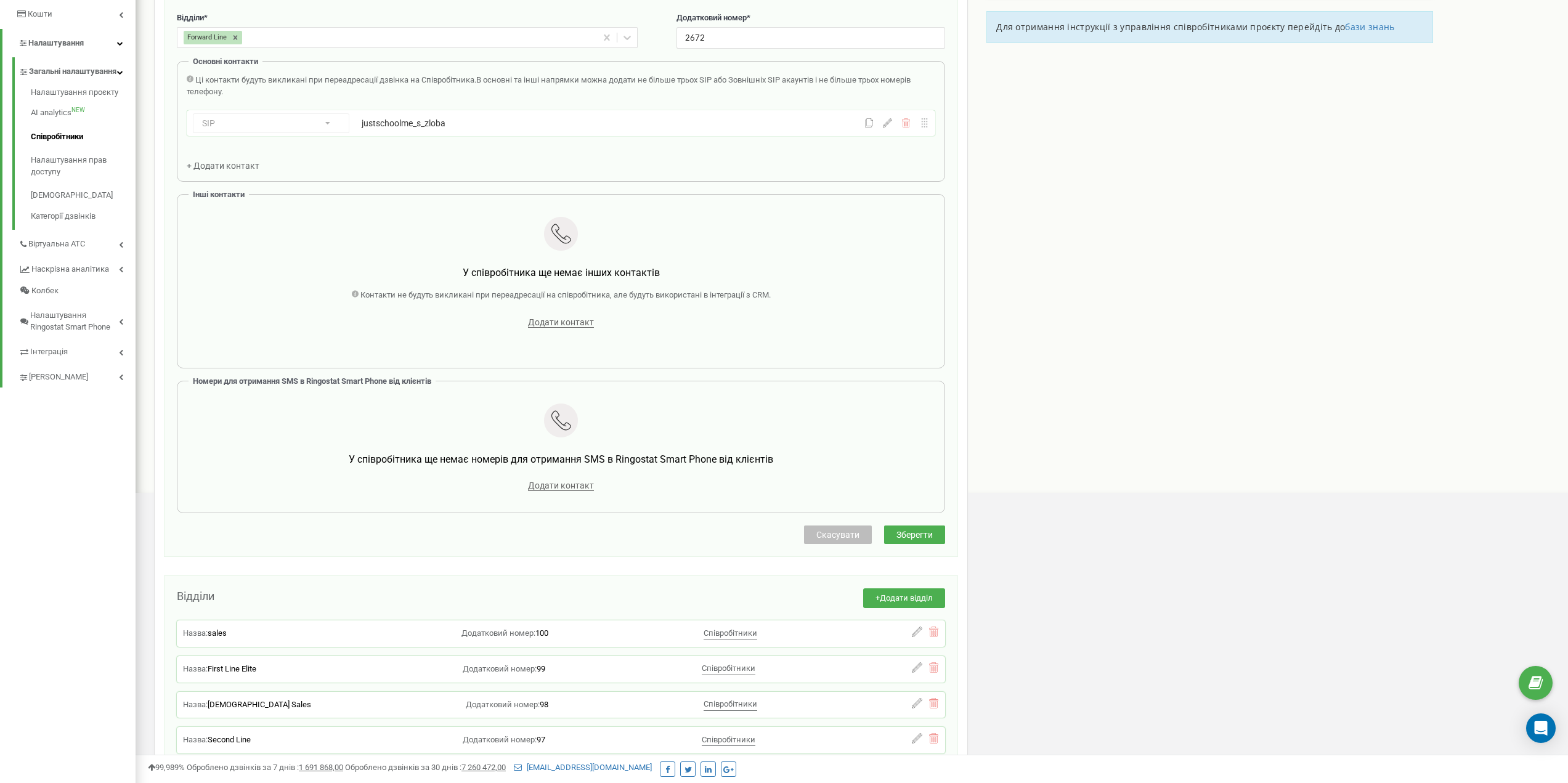
click at [937, 531] on button "Зберегти" at bounding box center [914, 535] width 61 height 18
